Goal: Task Accomplishment & Management: Manage account settings

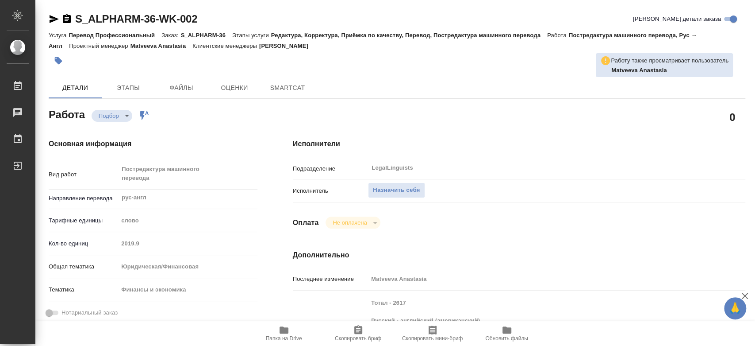
type textarea "x"
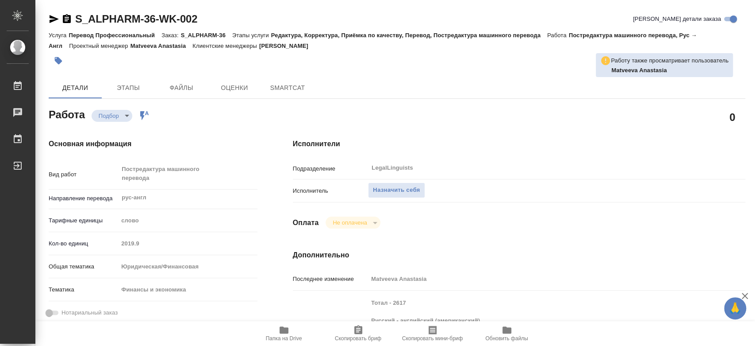
scroll to position [49, 0]
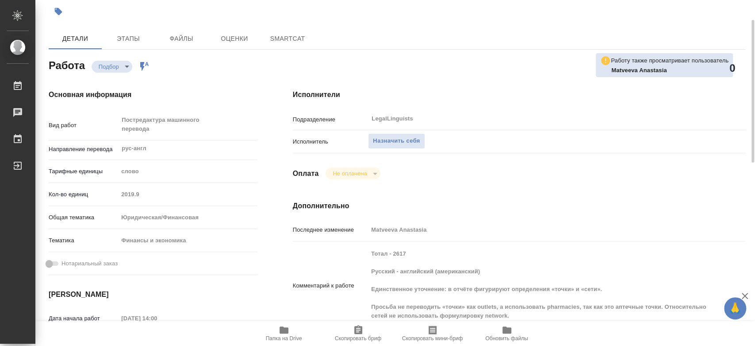
type textarea "x"
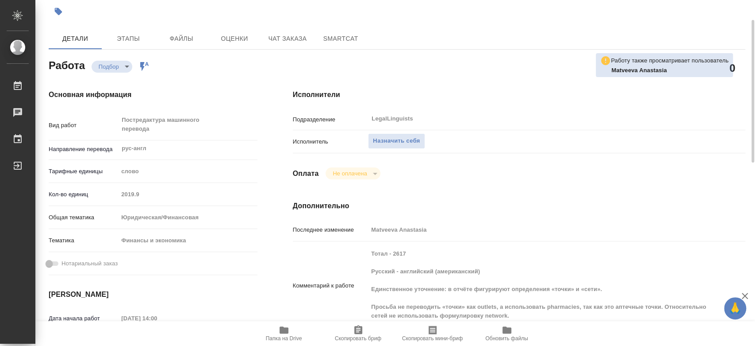
type textarea "x"
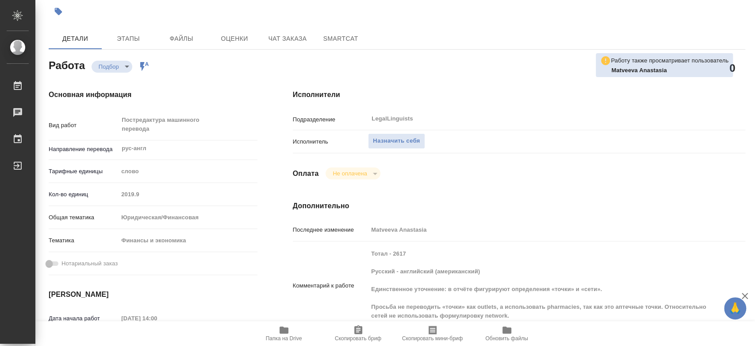
type textarea "x"
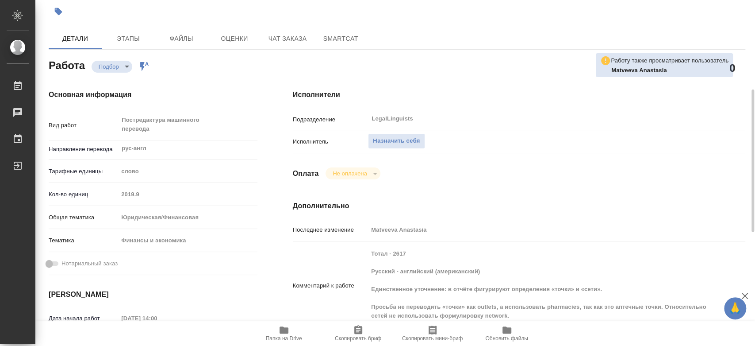
scroll to position [98, 0]
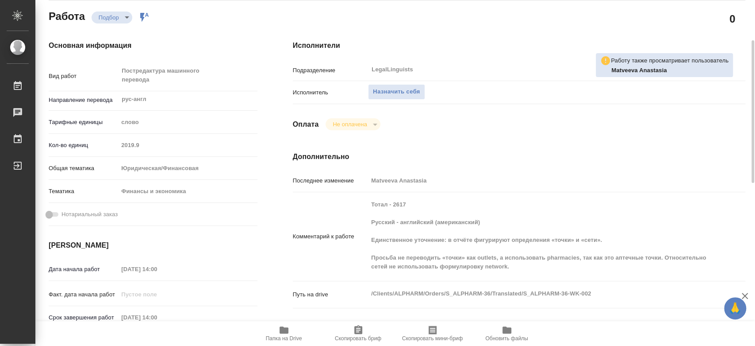
click at [283, 331] on icon "button" at bounding box center [284, 329] width 9 height 7
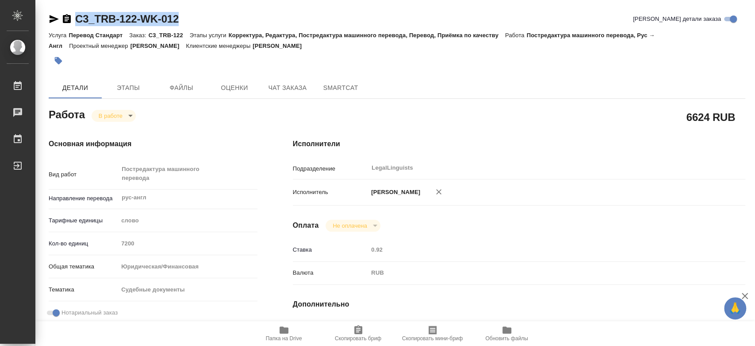
drag, startPoint x: 0, startPoint y: 0, endPoint x: 77, endPoint y: 19, distance: 78.8
click at [77, 19] on div "C3_TRB-122-WK-012 Кратко детали заказа" at bounding box center [397, 19] width 697 height 14
copy link "C3_TRB-122-WK-012"
click at [117, 119] on body "🙏 .cls-1 fill:#fff; AWATERA Kononova Yuliya Работы 0 Чаты График Выйти C3_TRB-1…" at bounding box center [377, 173] width 755 height 346
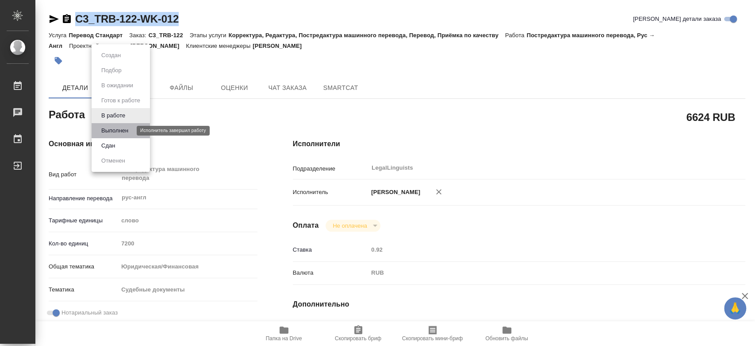
click at [120, 130] on button "Выполнен" at bounding box center [115, 131] width 32 height 10
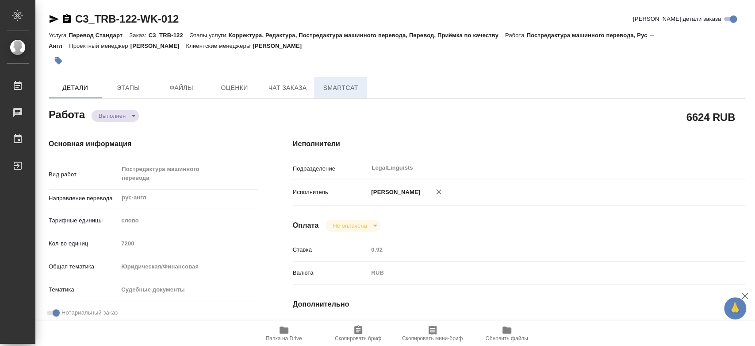
type textarea "x"
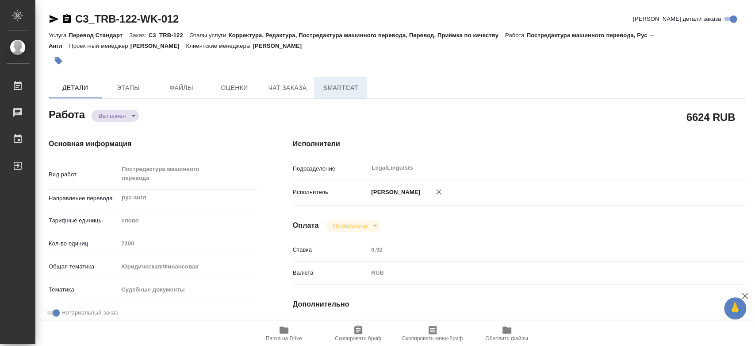
type textarea "x"
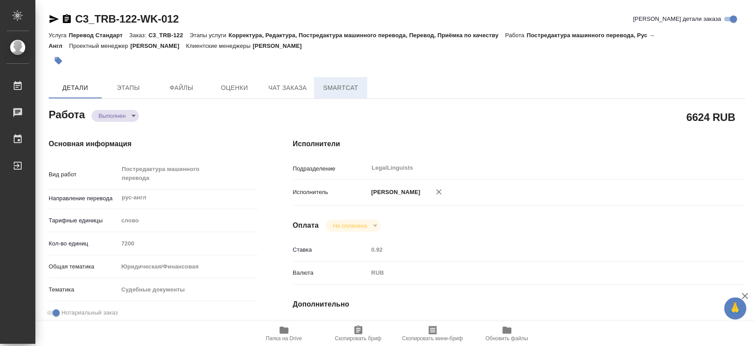
click at [342, 88] on span "SmartCat" at bounding box center [341, 87] width 42 height 11
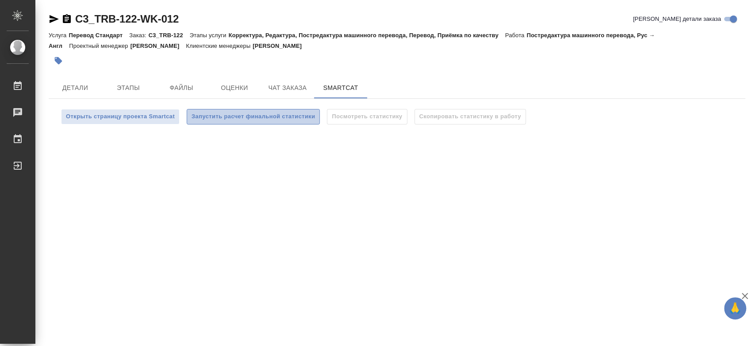
click at [266, 119] on span "Запустить расчет финальной статистики" at bounding box center [253, 117] width 123 height 10
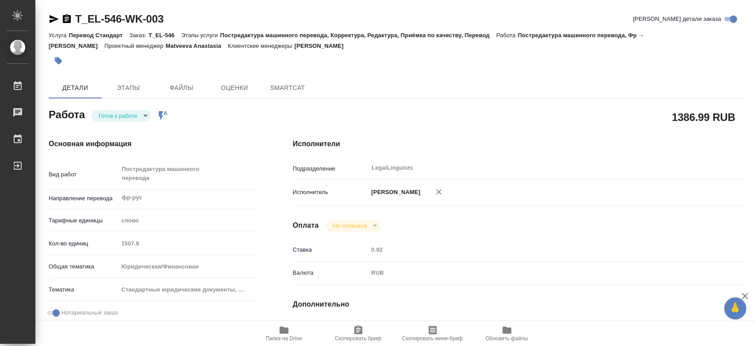
type textarea "x"
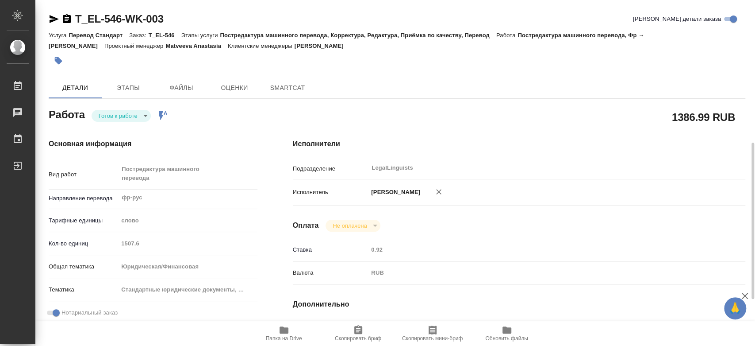
scroll to position [196, 0]
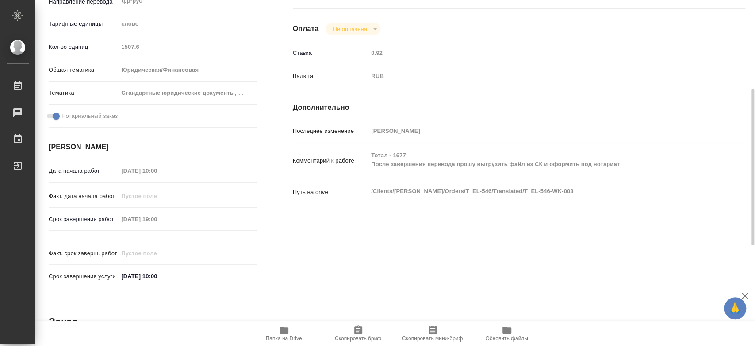
type textarea "x"
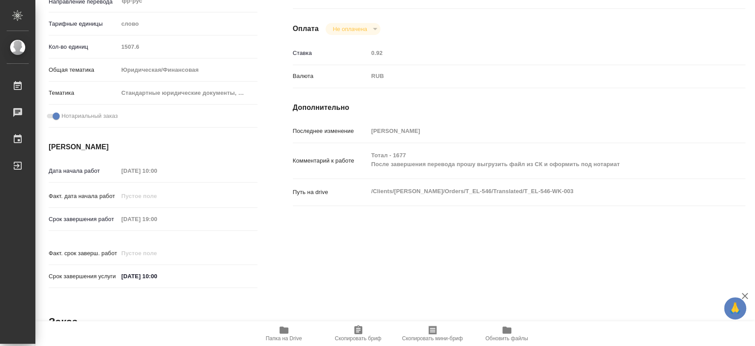
type textarea "x"
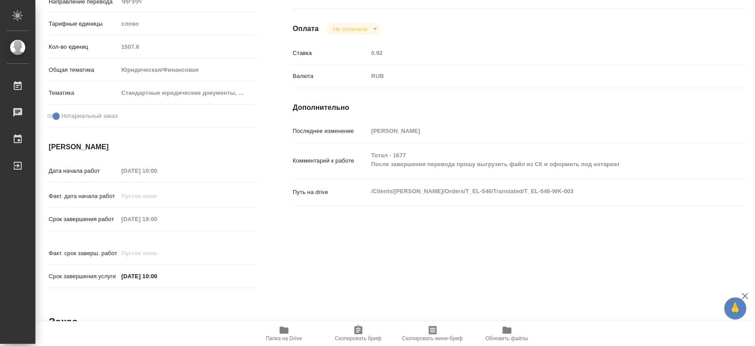
type textarea "x"
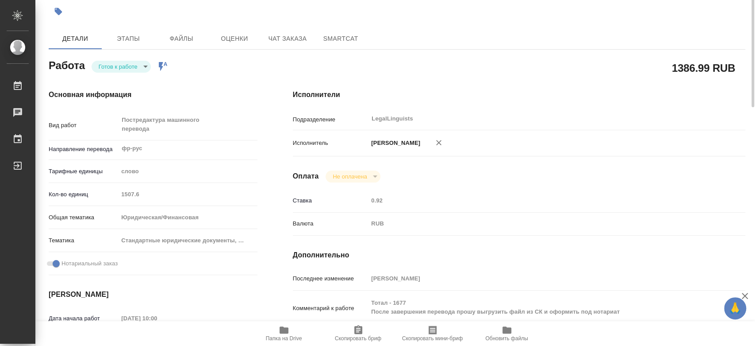
scroll to position [0, 0]
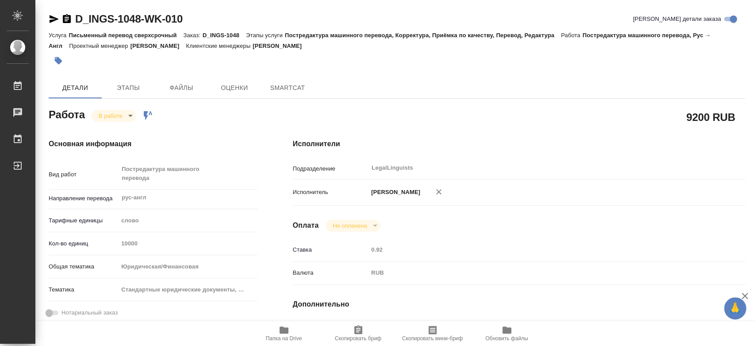
type textarea "x"
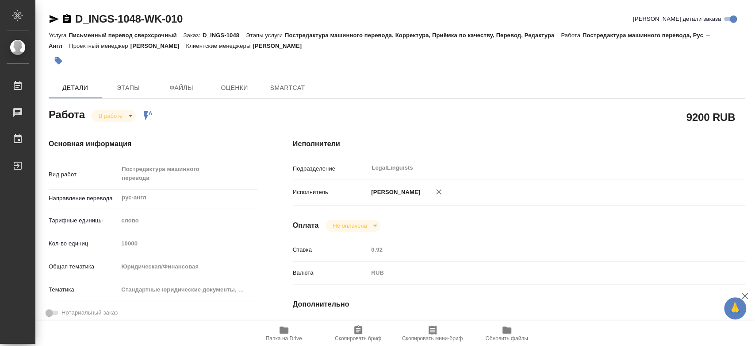
scroll to position [246, 0]
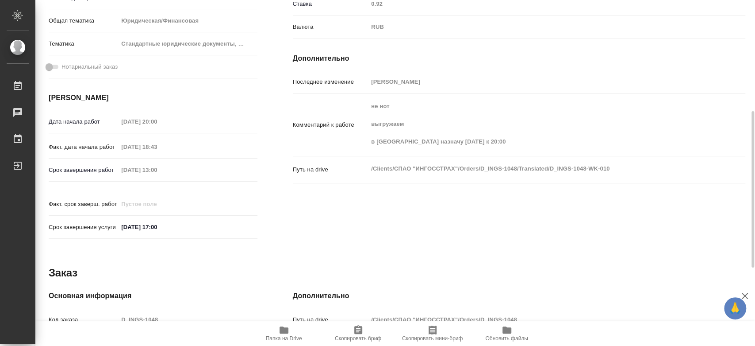
type textarea "x"
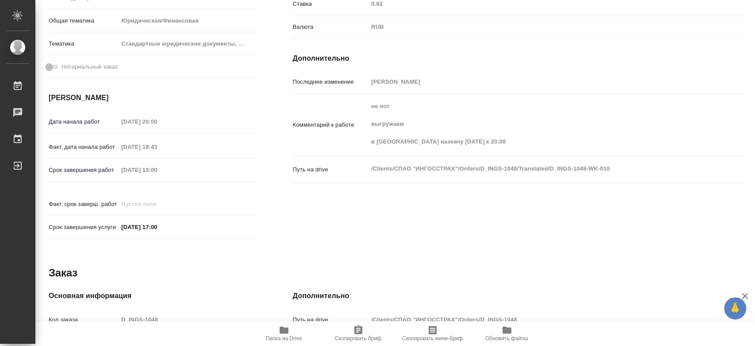
type textarea "x"
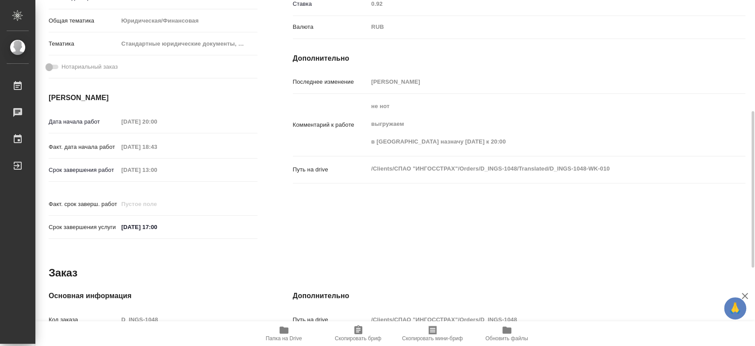
type textarea "x"
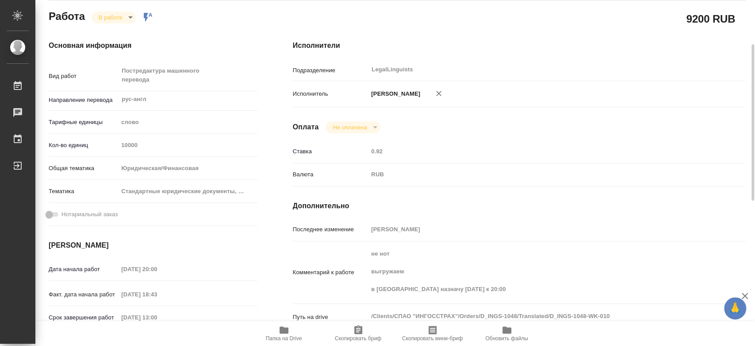
scroll to position [0, 0]
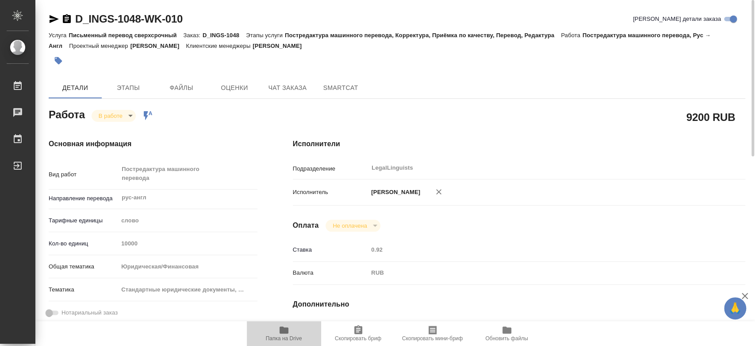
click at [277, 331] on span "Папка на Drive" at bounding box center [284, 332] width 64 height 17
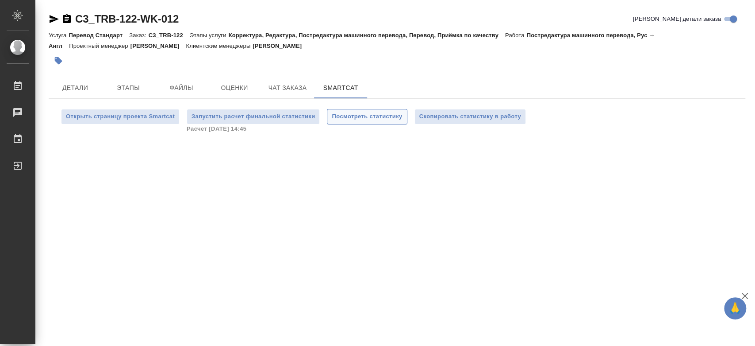
click at [355, 112] on span "Посмотреть статистику" at bounding box center [367, 117] width 70 height 10
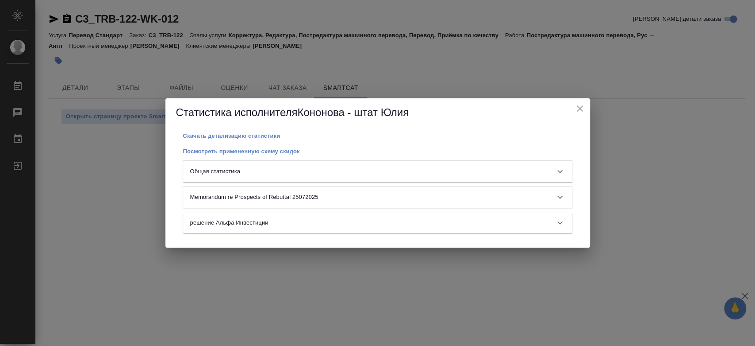
click at [361, 172] on div "Общая статистика" at bounding box center [369, 171] width 359 height 9
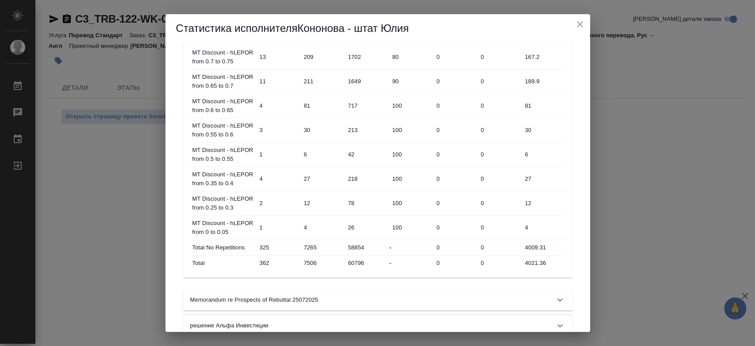
scroll to position [410, 0]
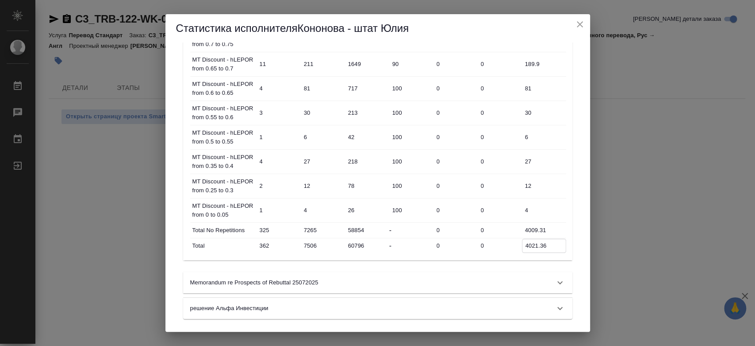
drag, startPoint x: 525, startPoint y: 244, endPoint x: 553, endPoint y: 244, distance: 28.3
click at [553, 244] on input "4021.36" at bounding box center [544, 245] width 43 height 13
click at [84, 88] on div "Статистика исполнителя Кононова - штат Юлия Скачать детализацию статистики Посм…" at bounding box center [377, 173] width 755 height 346
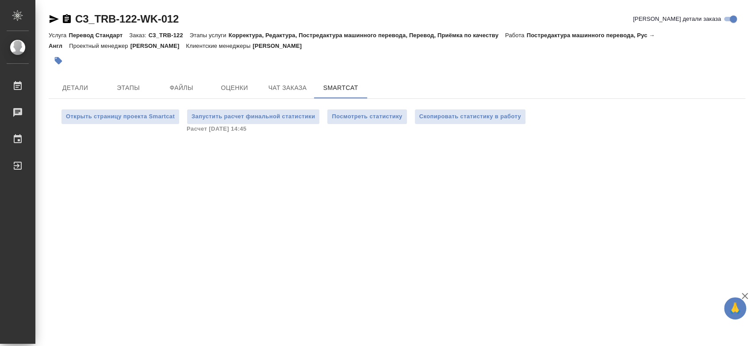
click at [84, 88] on span "Детали" at bounding box center [75, 87] width 42 height 11
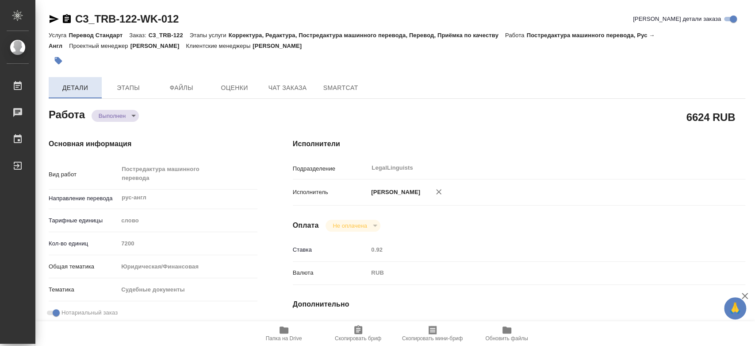
type textarea "x"
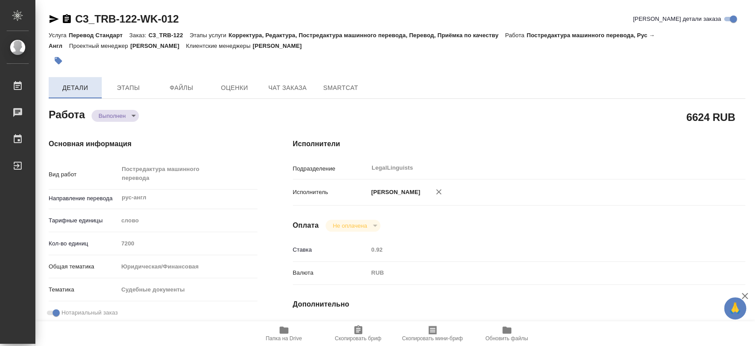
type textarea "x"
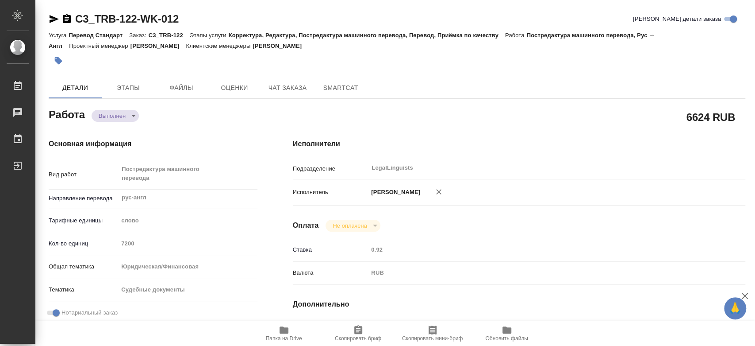
type textarea "x"
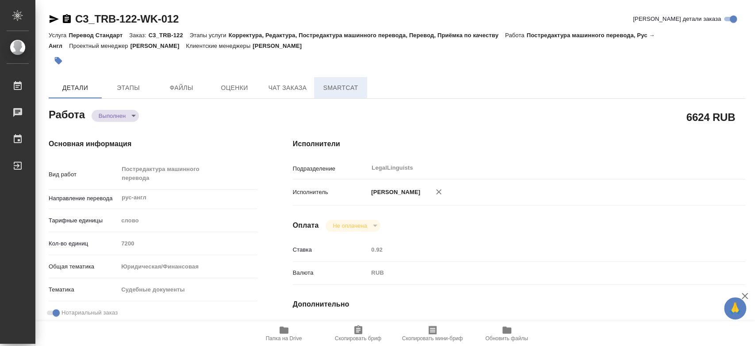
click at [348, 90] on span "SmartCat" at bounding box center [341, 87] width 42 height 11
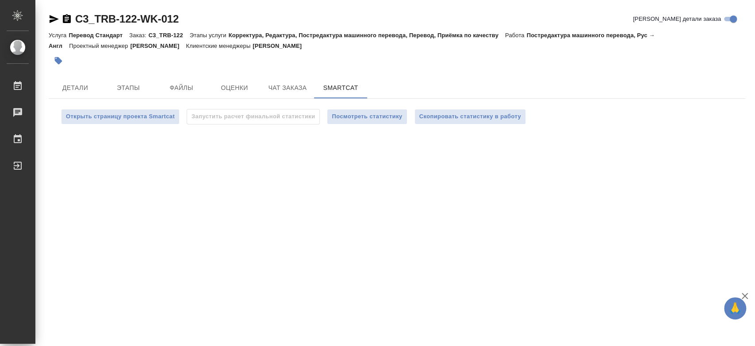
click at [443, 116] on span "Скопировать статистику в работу" at bounding box center [471, 117] width 102 height 10
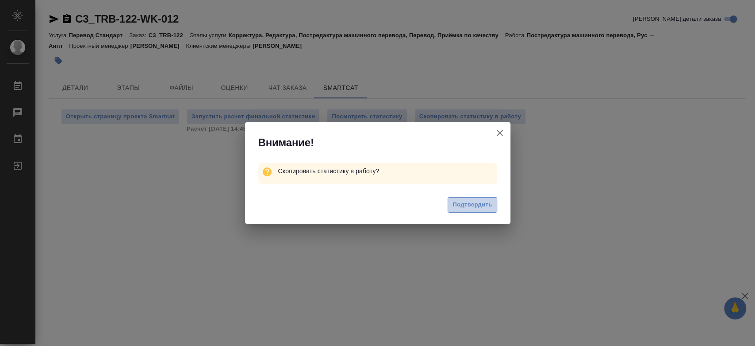
click at [474, 208] on span "Подтвердить" at bounding box center [472, 205] width 39 height 10
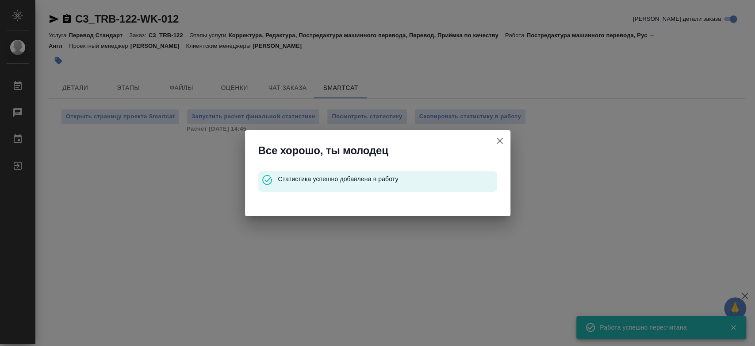
click at [85, 89] on div "Все хорошо, ты молодец Статистика успешно добавлена в работу" at bounding box center [377, 173] width 755 height 346
click at [499, 143] on icon "button" at bounding box center [500, 140] width 11 height 11
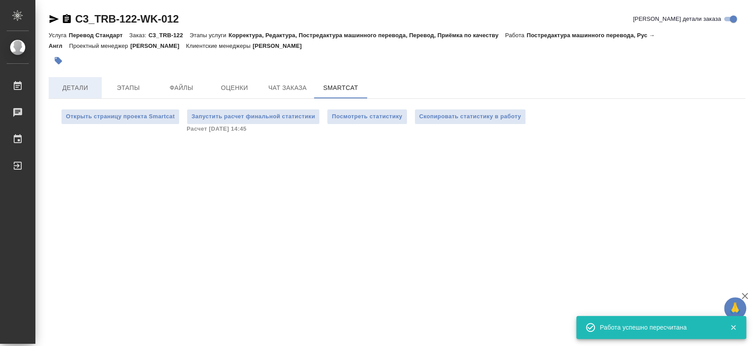
click at [81, 82] on span "Детали" at bounding box center [75, 87] width 42 height 11
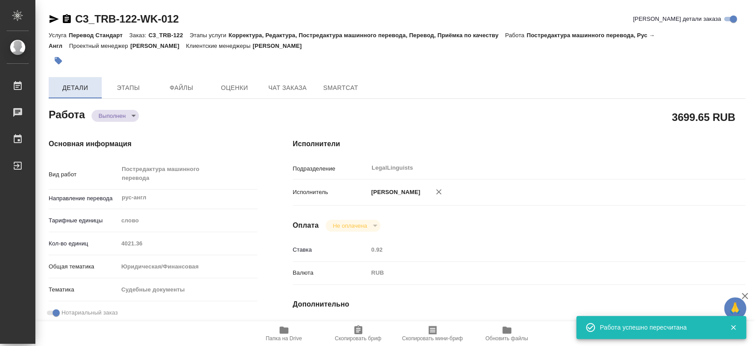
type textarea "x"
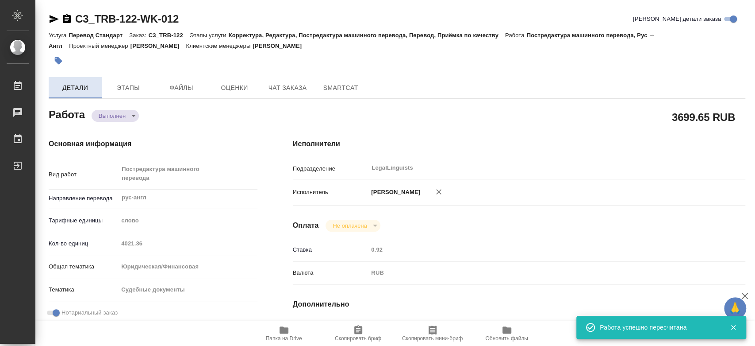
type textarea "x"
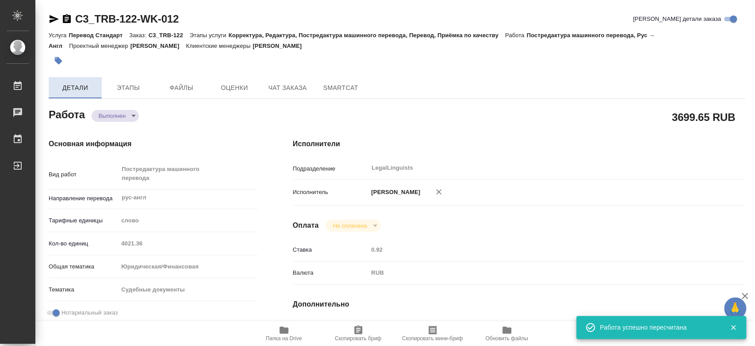
type textarea "x"
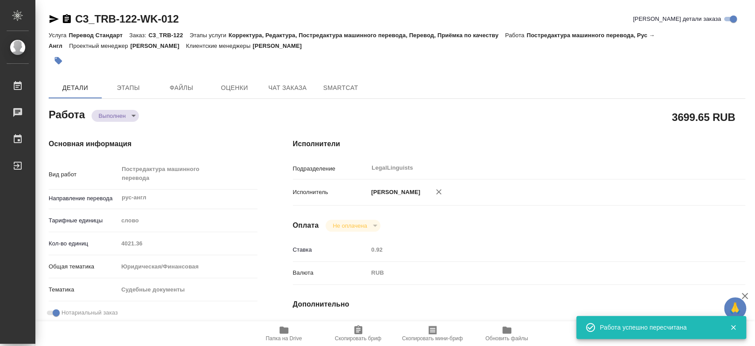
click at [112, 112] on body "🙏 .cls-1 fill:#fff; AWATERA Kononova Yuliya Работы 0 Чаты График Выйти C3_TRB-1…" at bounding box center [377, 173] width 755 height 346
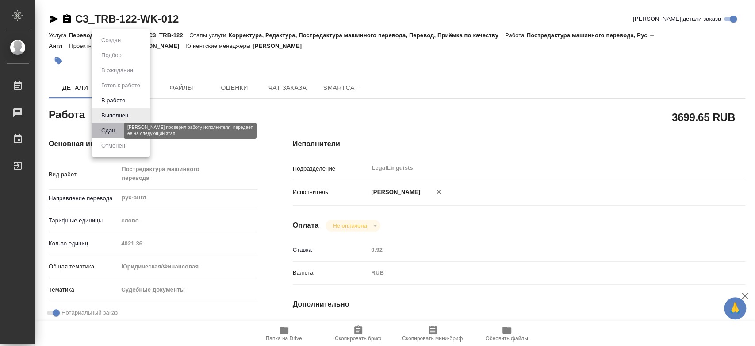
click at [113, 134] on button "Сдан" at bounding box center [108, 131] width 19 height 10
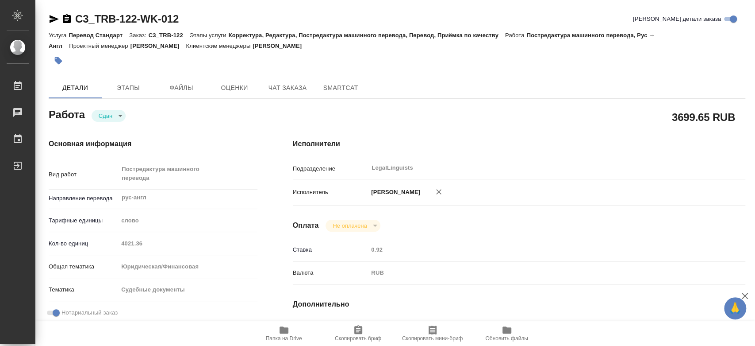
type textarea "x"
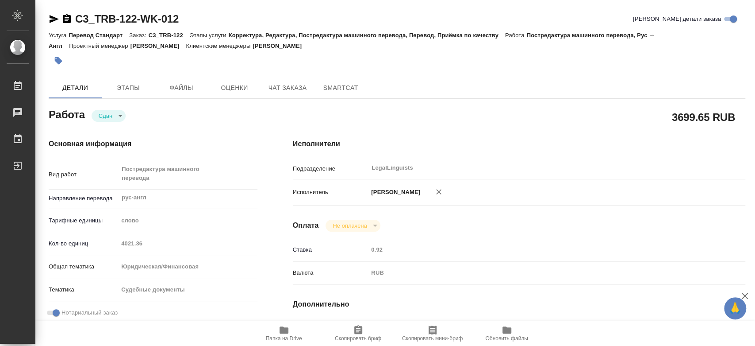
type textarea "x"
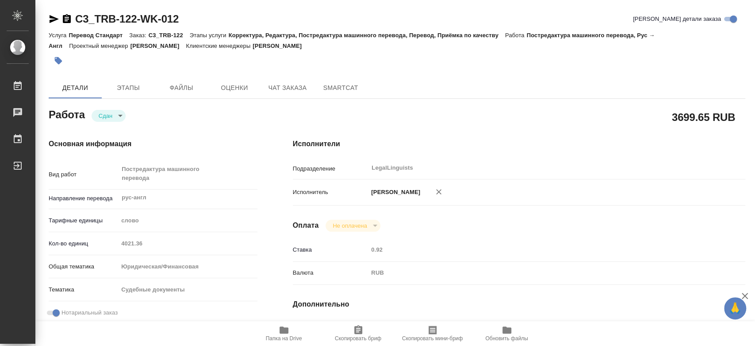
type textarea "x"
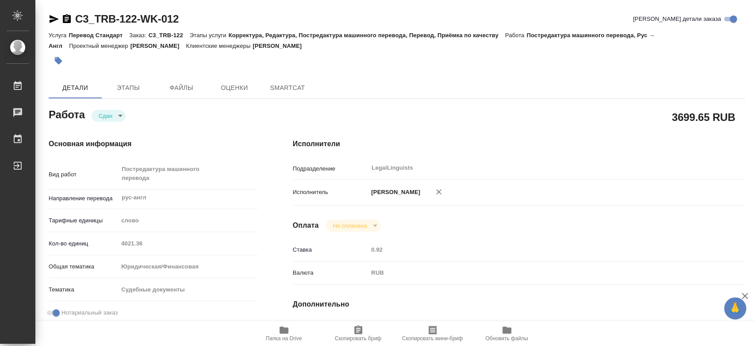
type textarea "x"
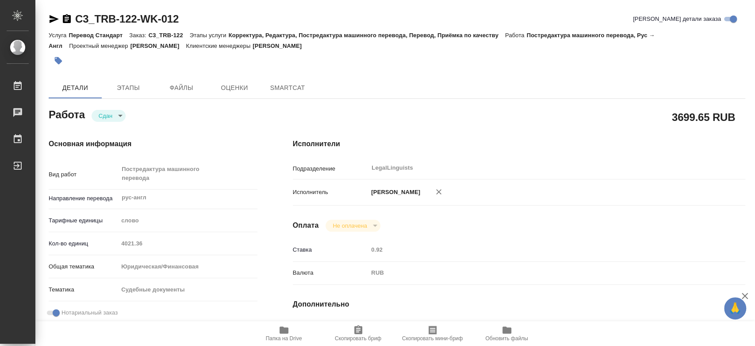
type textarea "x"
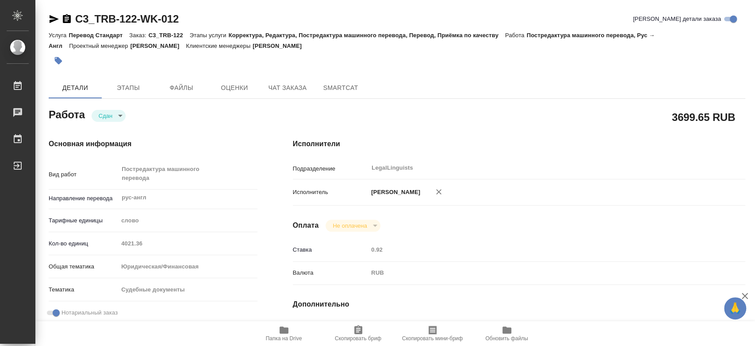
type textarea "x"
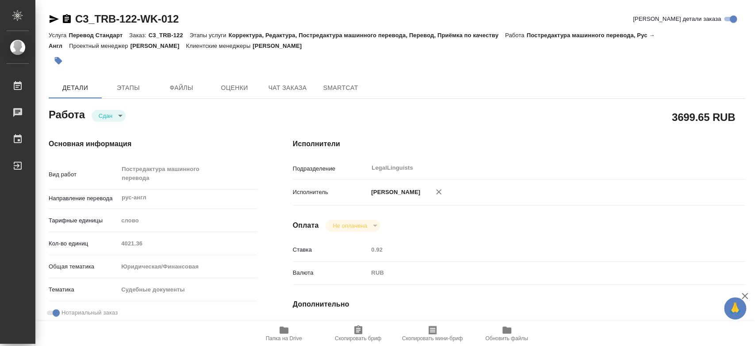
type textarea "x"
